Goal: Information Seeking & Learning: Learn about a topic

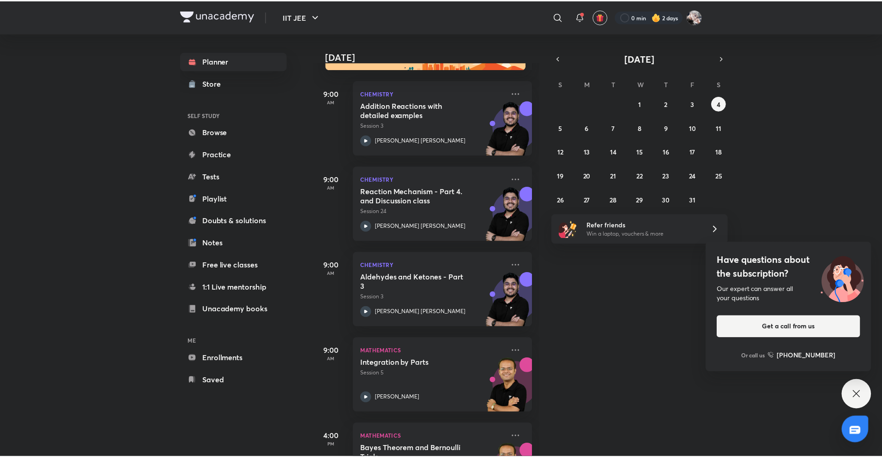
scroll to position [91, 0]
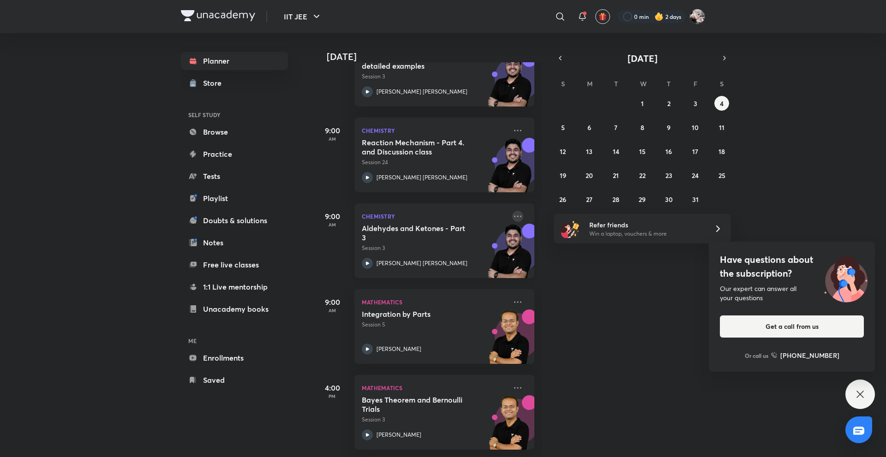
click at [512, 211] on icon at bounding box center [517, 216] width 11 height 11
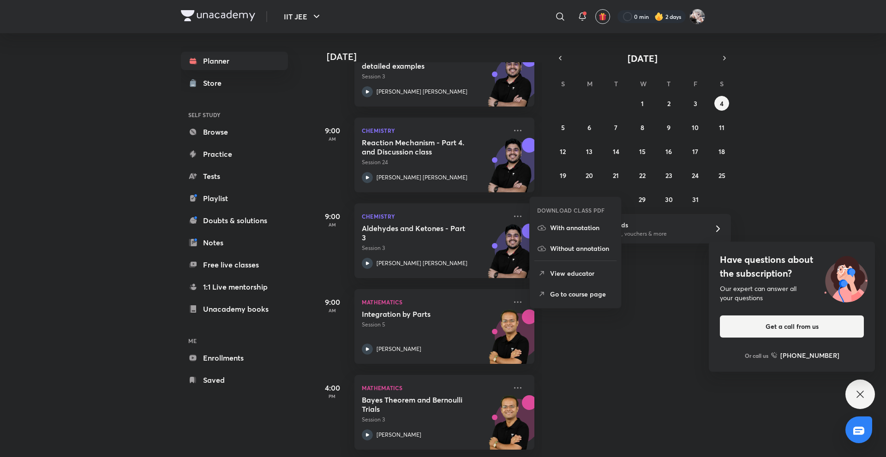
click at [583, 291] on p "Go to course page" at bounding box center [582, 294] width 64 height 10
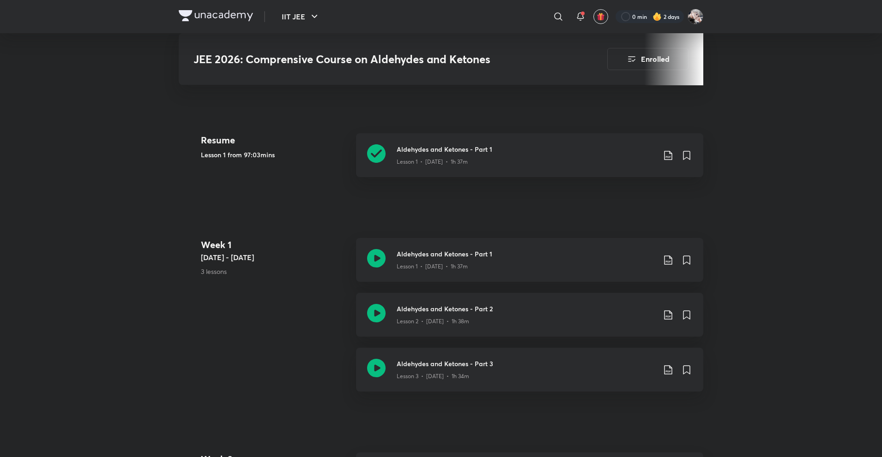
scroll to position [452, 0]
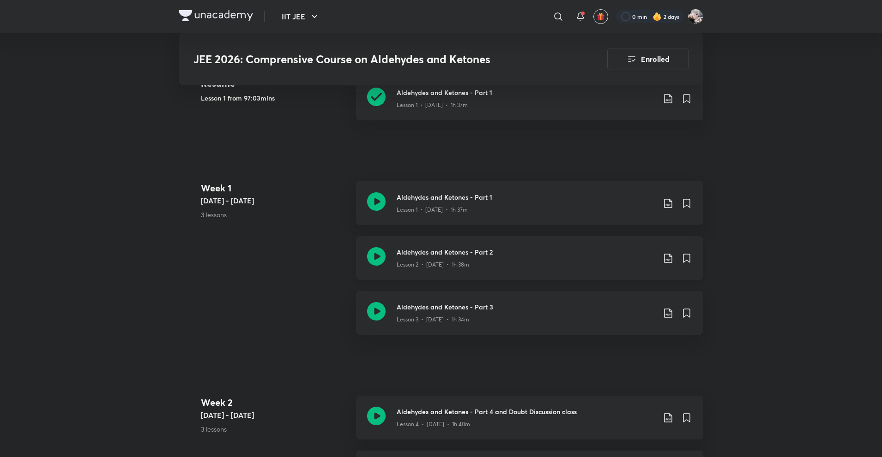
click at [454, 270] on div "Aldehydes and Ketones - Part 2 Lesson 2 • [DATE] • 1h 38m" at bounding box center [529, 258] width 347 height 44
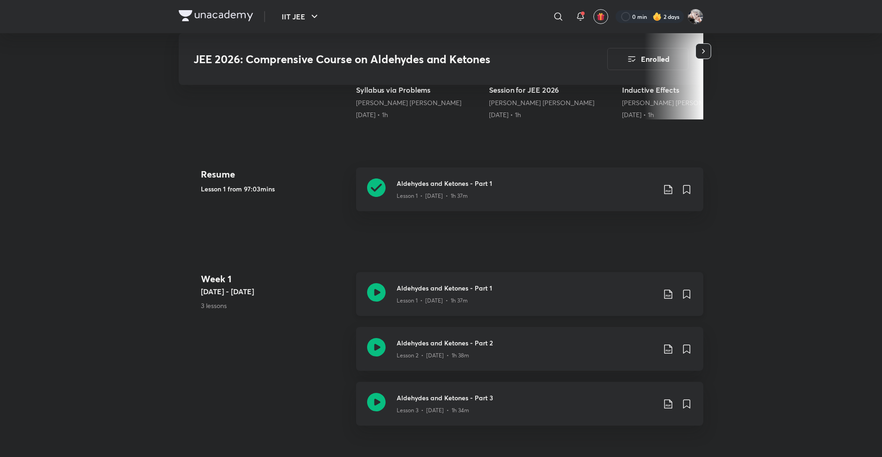
scroll to position [360, 0]
click at [478, 338] on div "Aldehydes and Ketones - Part 2 Lesson 2 • [DATE] • 1h 38m" at bounding box center [529, 351] width 347 height 44
